Goal: Find contact information: Find contact information

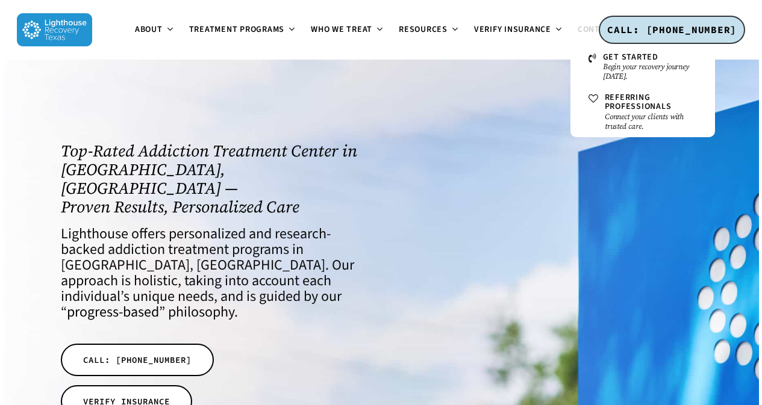
click at [589, 27] on span "Contact" at bounding box center [596, 29] width 37 height 12
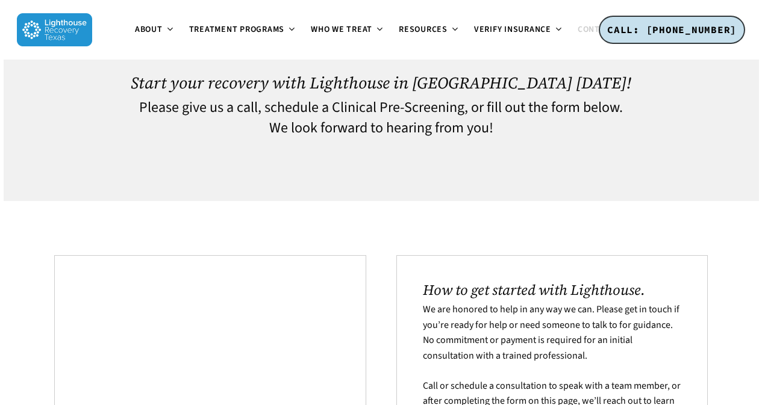
scroll to position [60, 0]
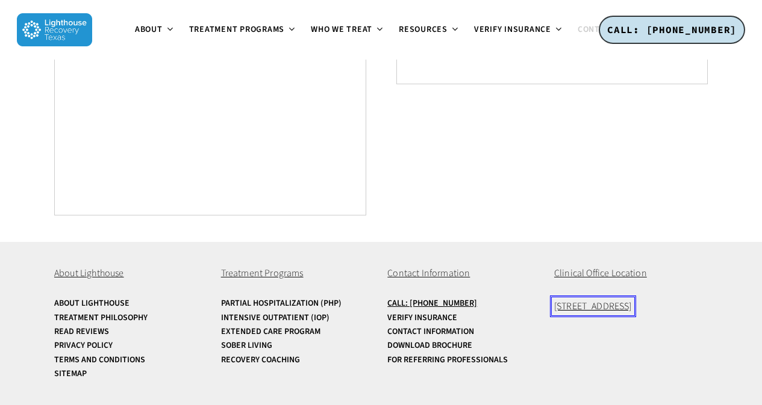
scroll to position [869, 0]
